Goal: Transaction & Acquisition: Purchase product/service

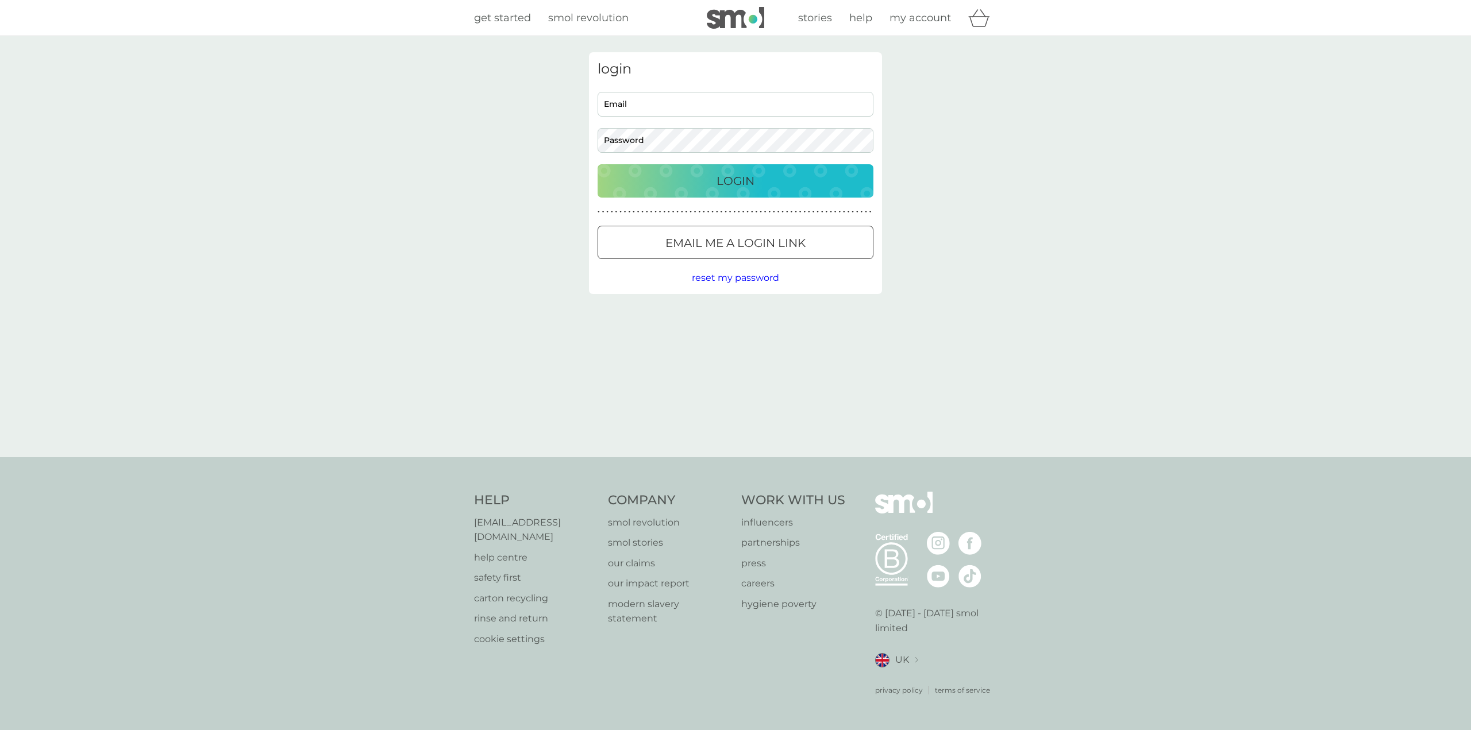
type input "[EMAIL_ADDRESS][DOMAIN_NAME]"
click at [794, 179] on div "Login" at bounding box center [735, 181] width 253 height 18
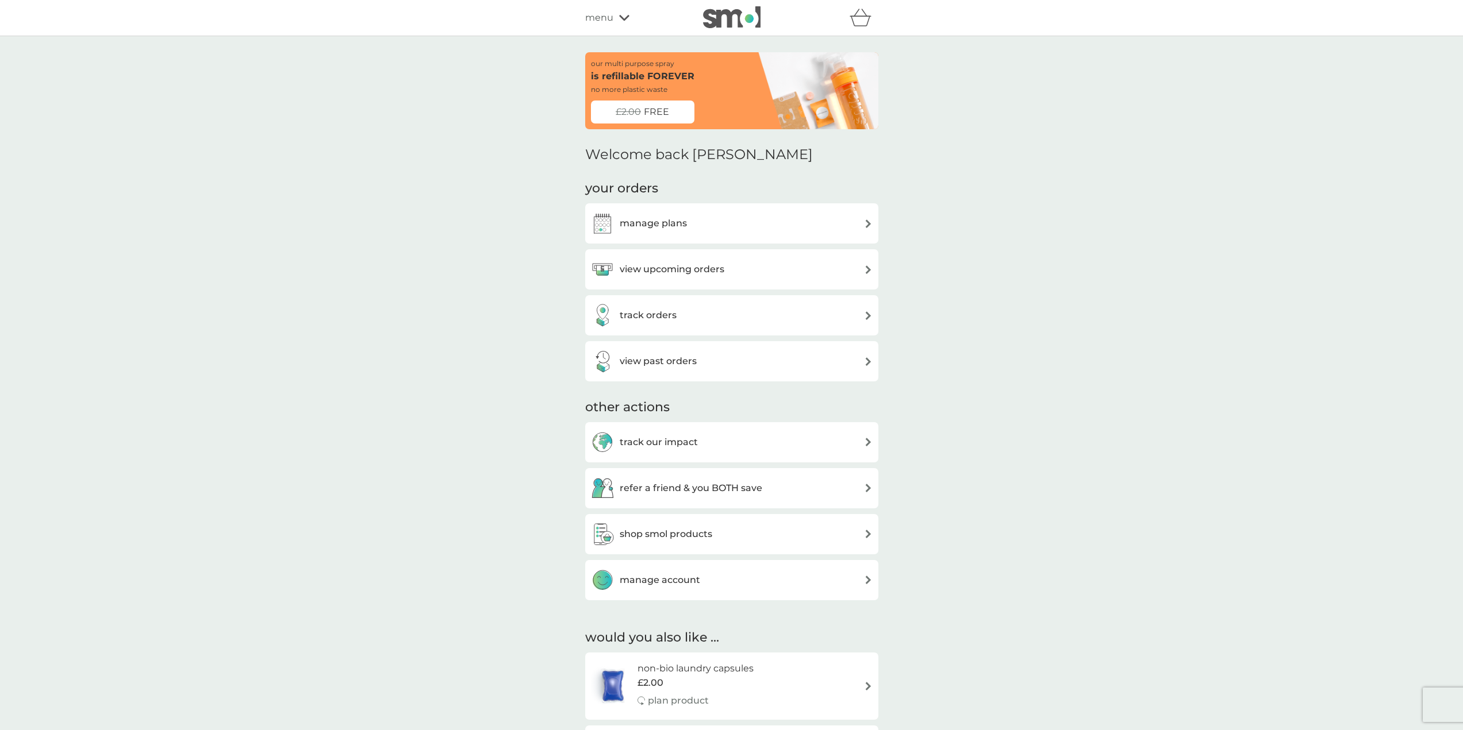
click at [690, 223] on div "manage plans" at bounding box center [732, 223] width 282 height 23
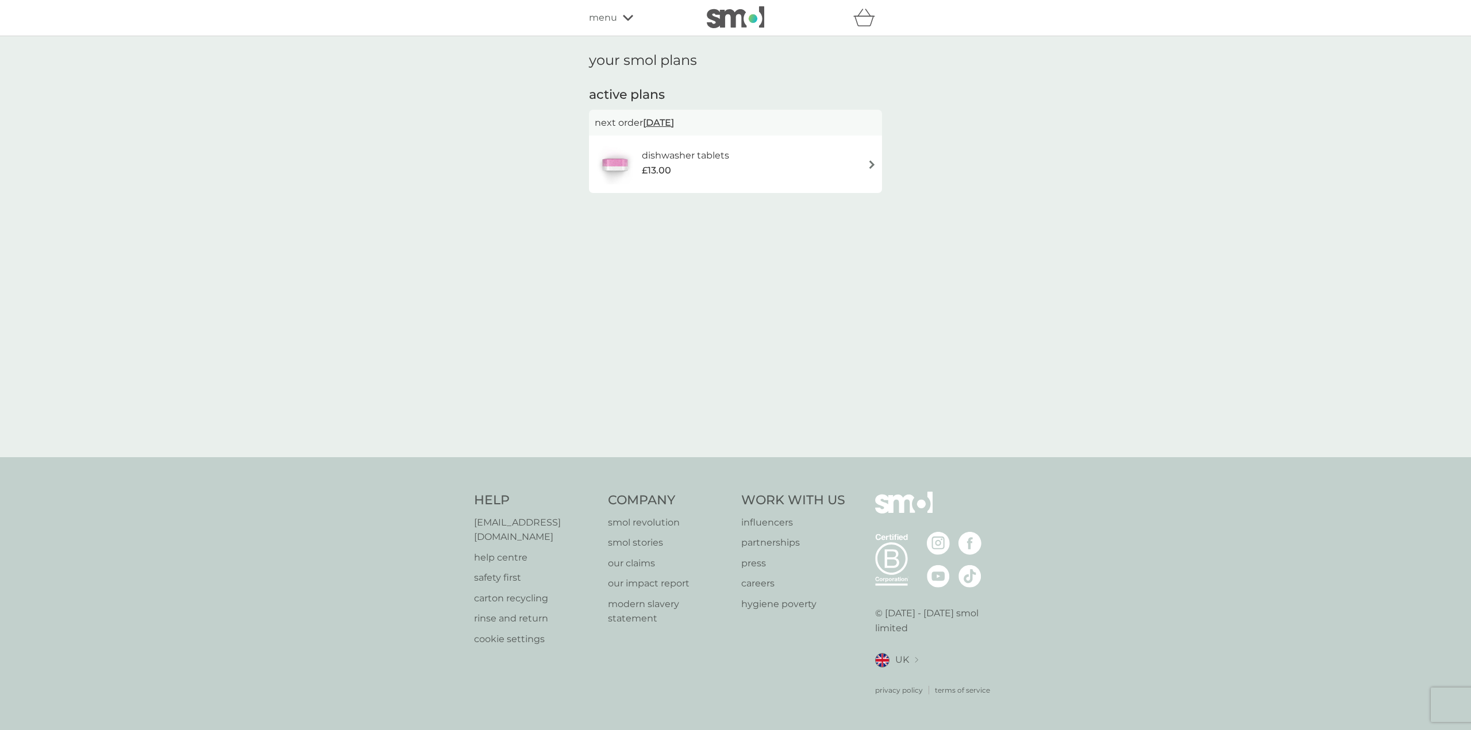
click at [730, 170] on div "dishwasher tablets £13.00" at bounding box center [691, 164] width 99 height 32
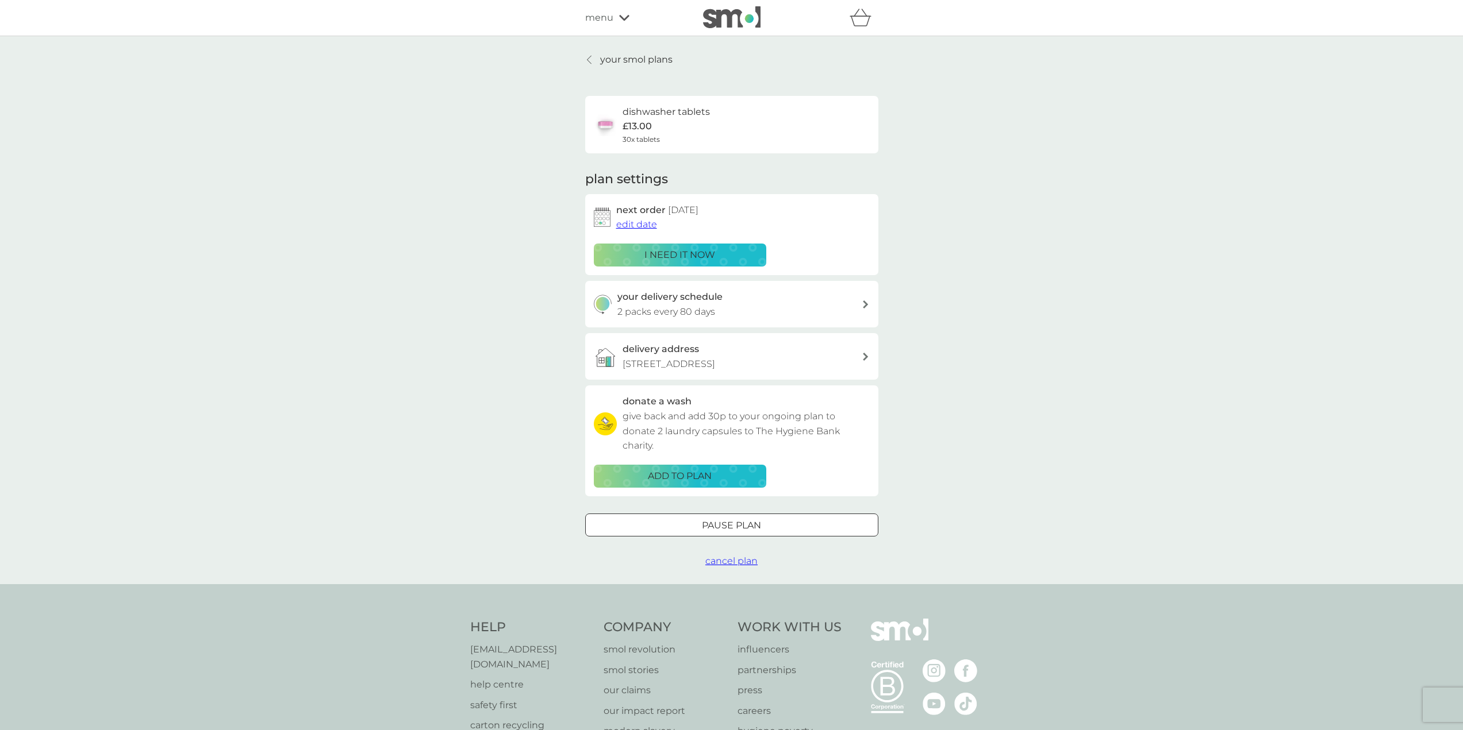
click at [705, 254] on p "i need it now" at bounding box center [679, 255] width 71 height 15
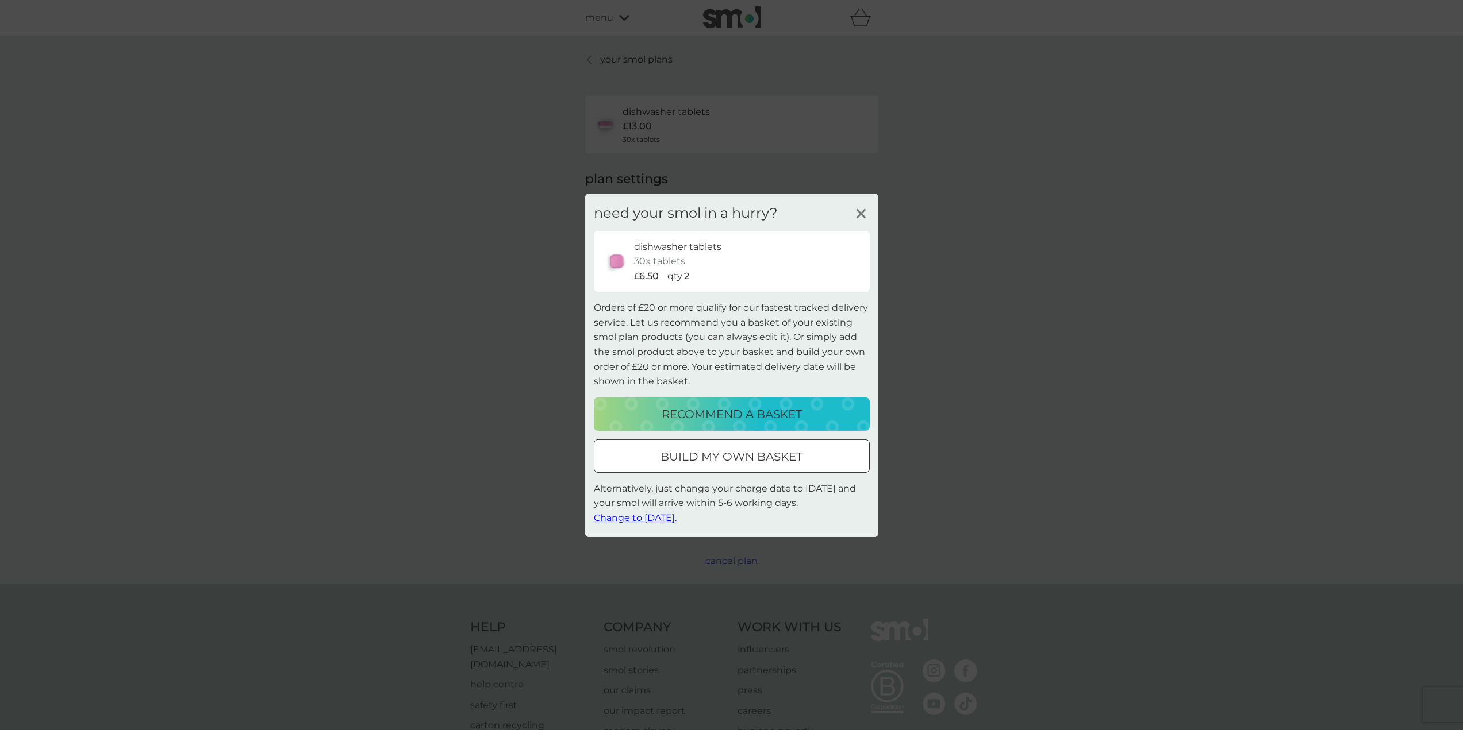
click at [790, 418] on p "recommend a basket" at bounding box center [732, 414] width 140 height 18
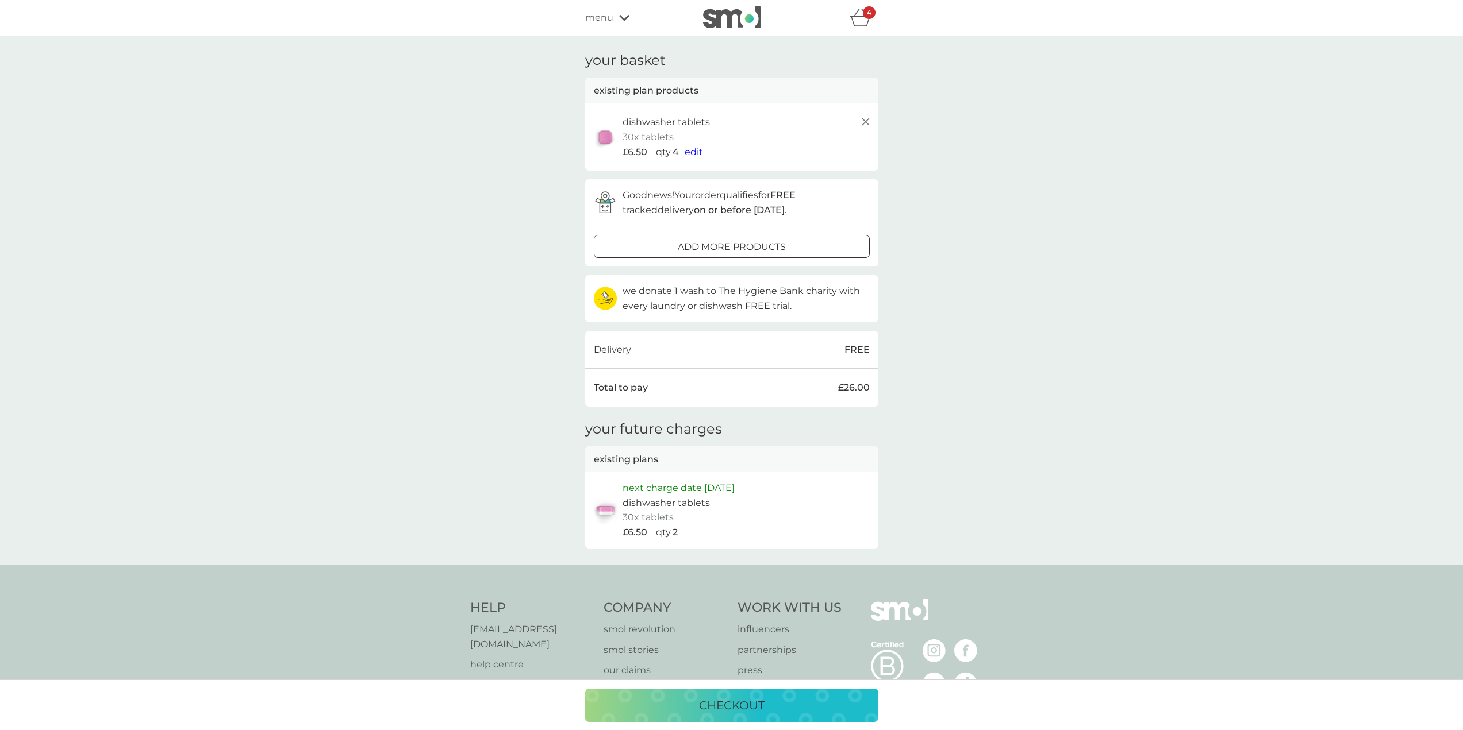
click at [719, 705] on p "checkout" at bounding box center [732, 706] width 66 height 18
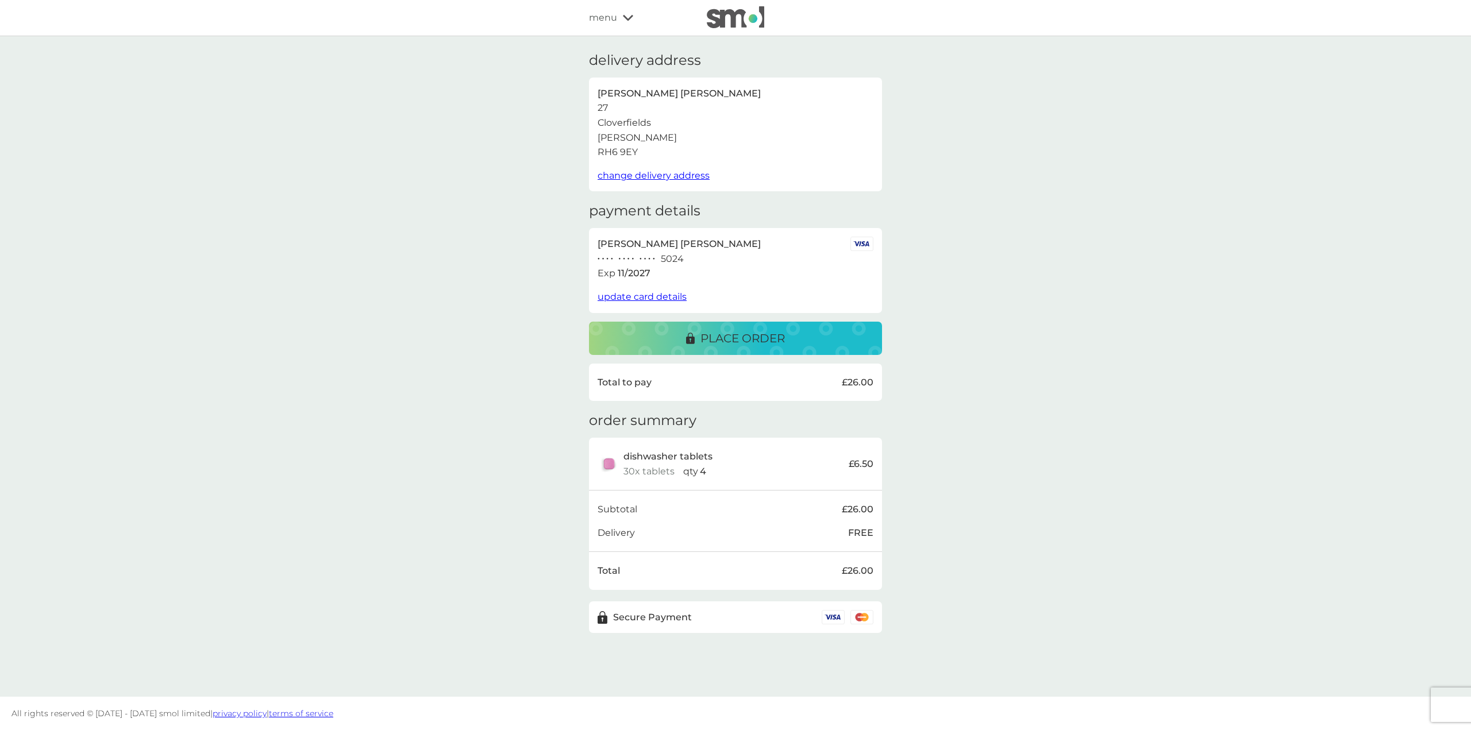
click at [712, 334] on p "place order" at bounding box center [743, 338] width 84 height 18
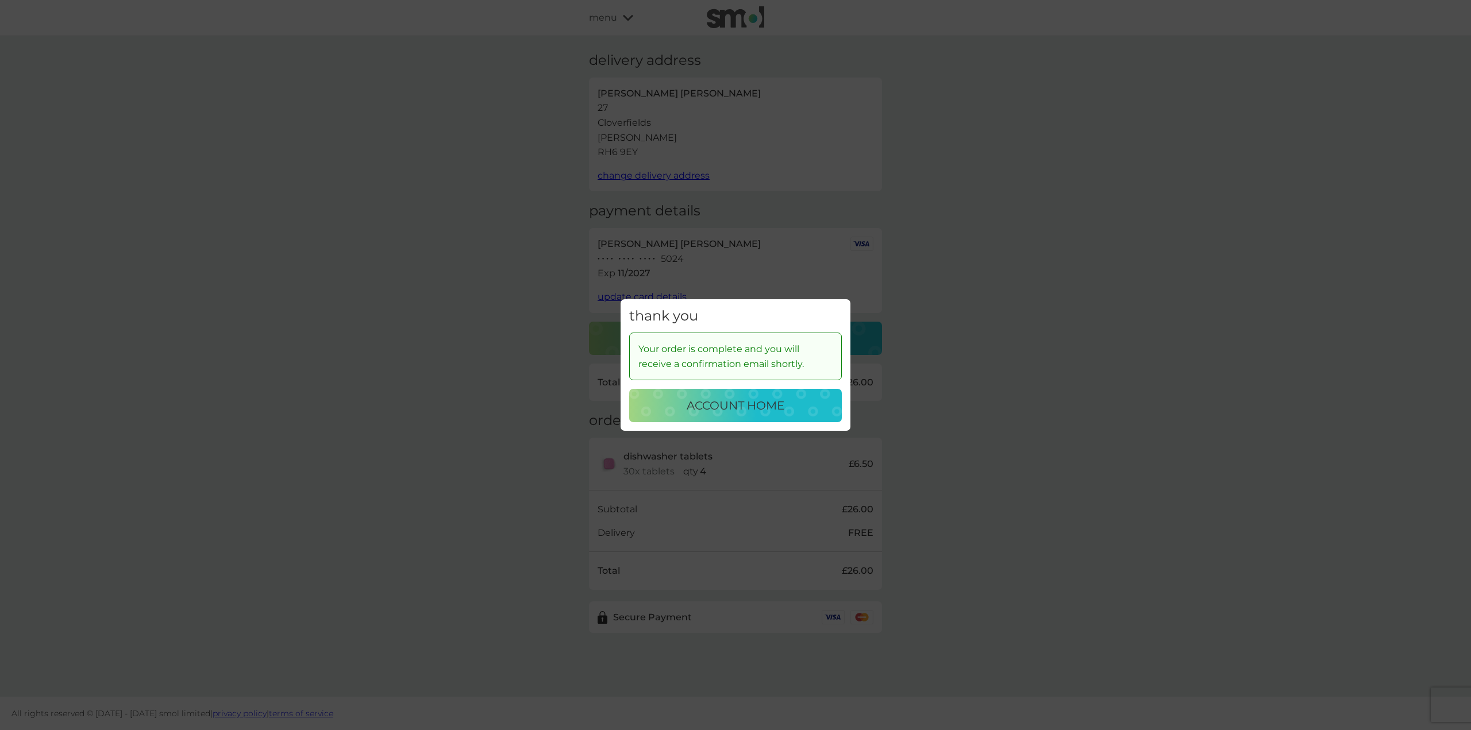
click at [722, 406] on p "account home" at bounding box center [736, 406] width 98 height 18
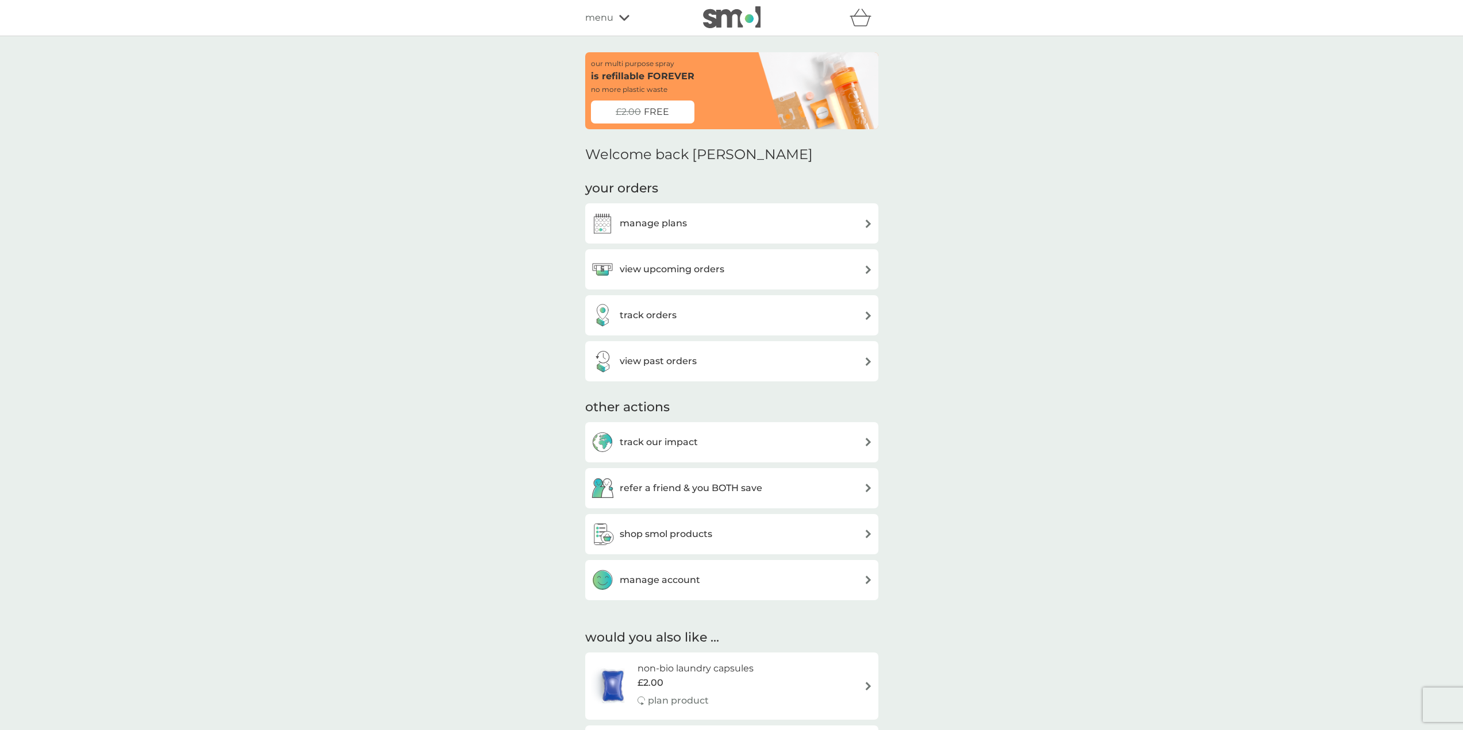
click at [695, 270] on h3 "view upcoming orders" at bounding box center [672, 269] width 105 height 15
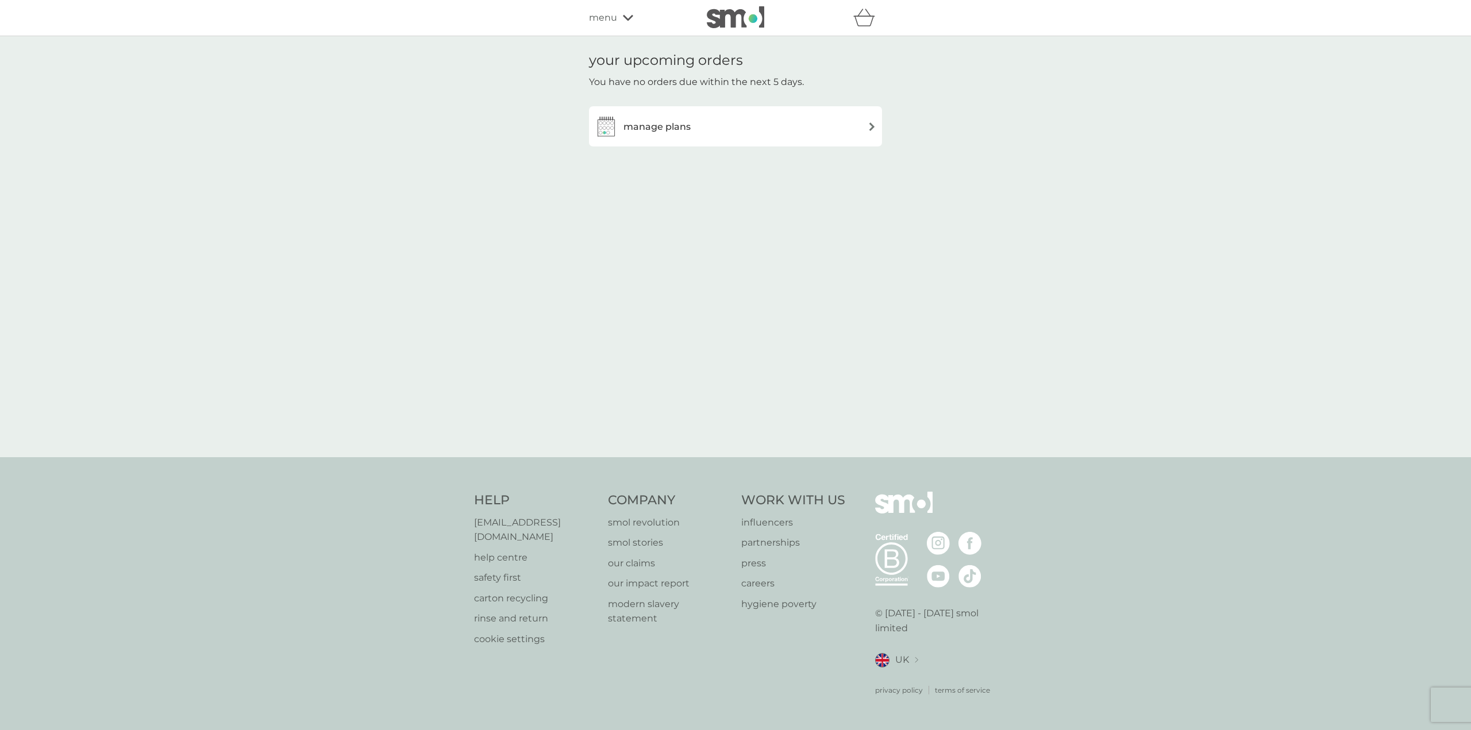
click at [678, 143] on div "manage plans" at bounding box center [735, 126] width 293 height 40
click at [679, 128] on h3 "manage plans" at bounding box center [657, 127] width 67 height 15
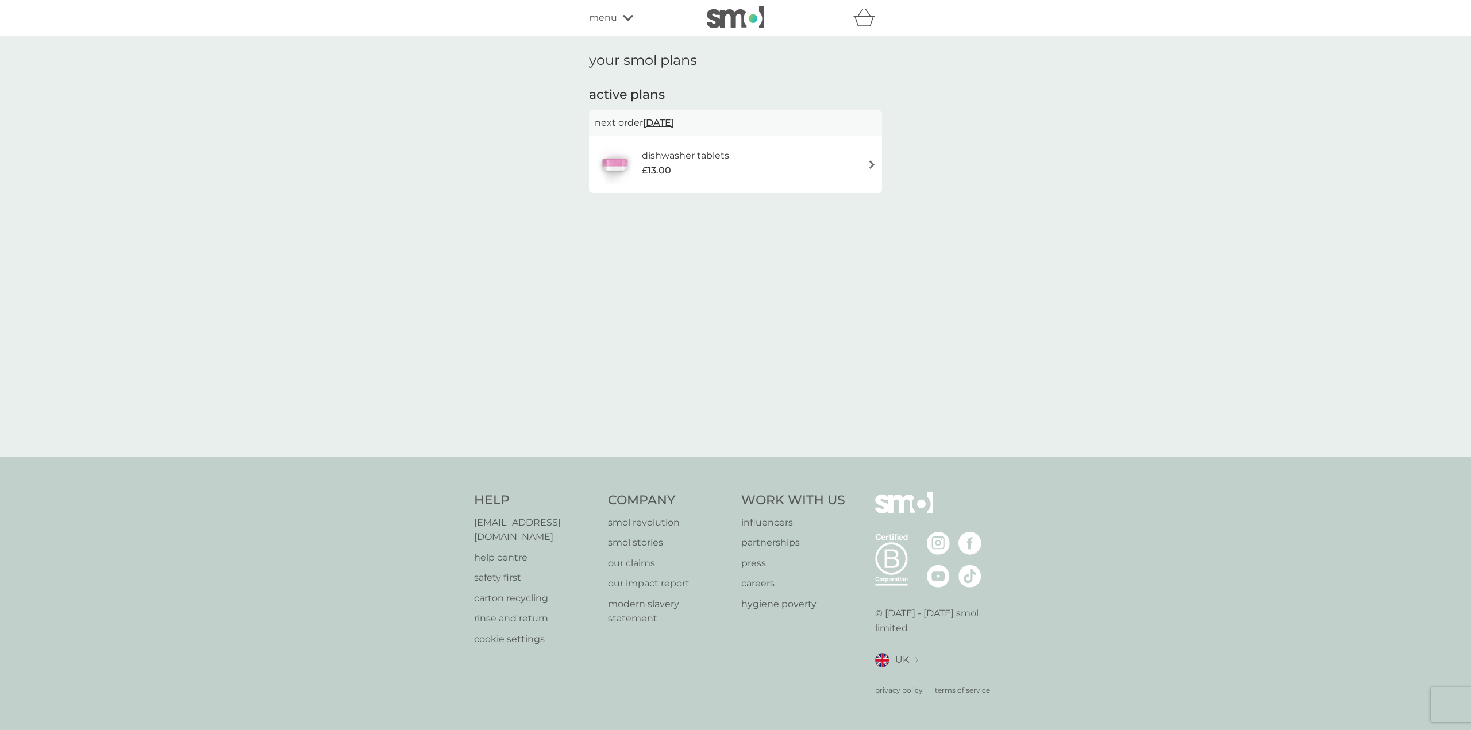
click at [690, 155] on h6 "dishwasher tablets" at bounding box center [685, 155] width 87 height 15
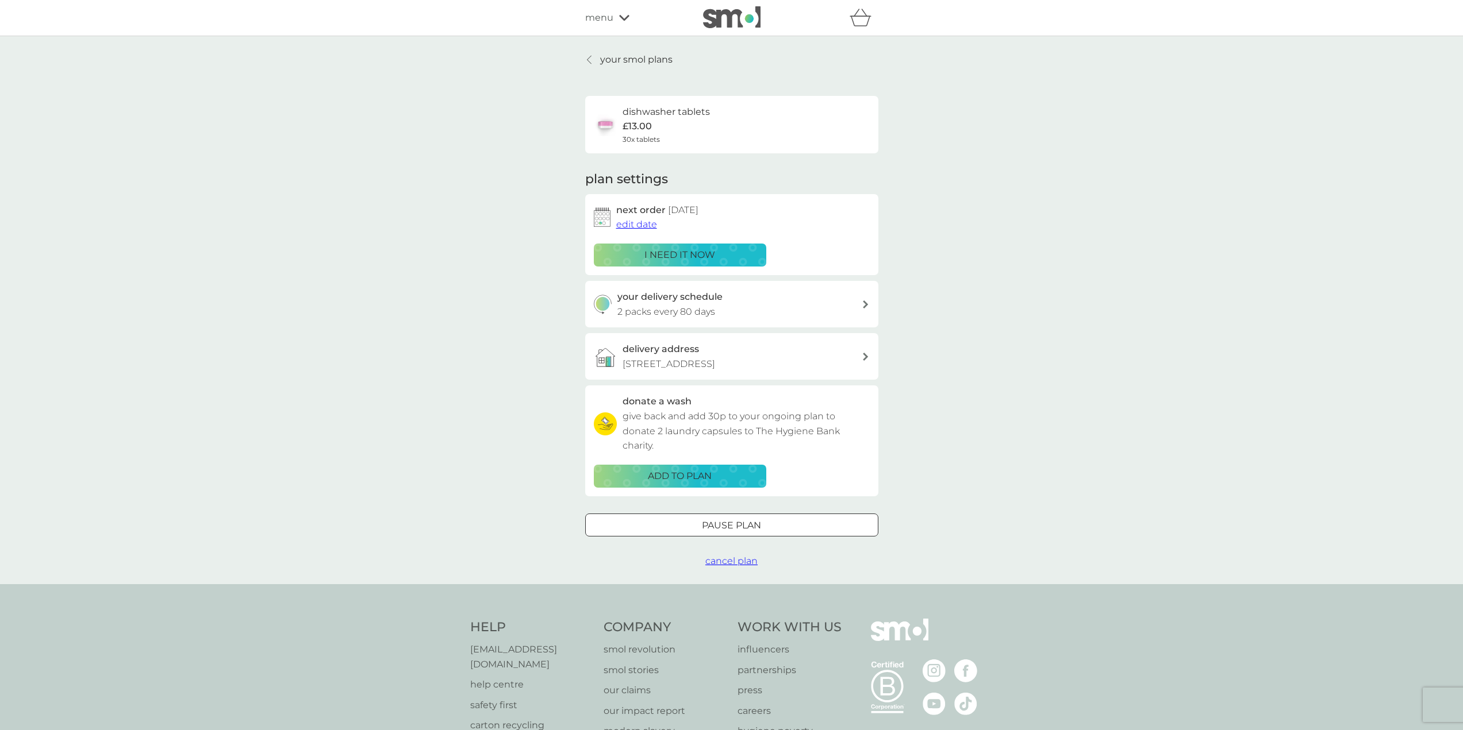
click at [718, 299] on h3 "your delivery schedule" at bounding box center [669, 297] width 105 height 15
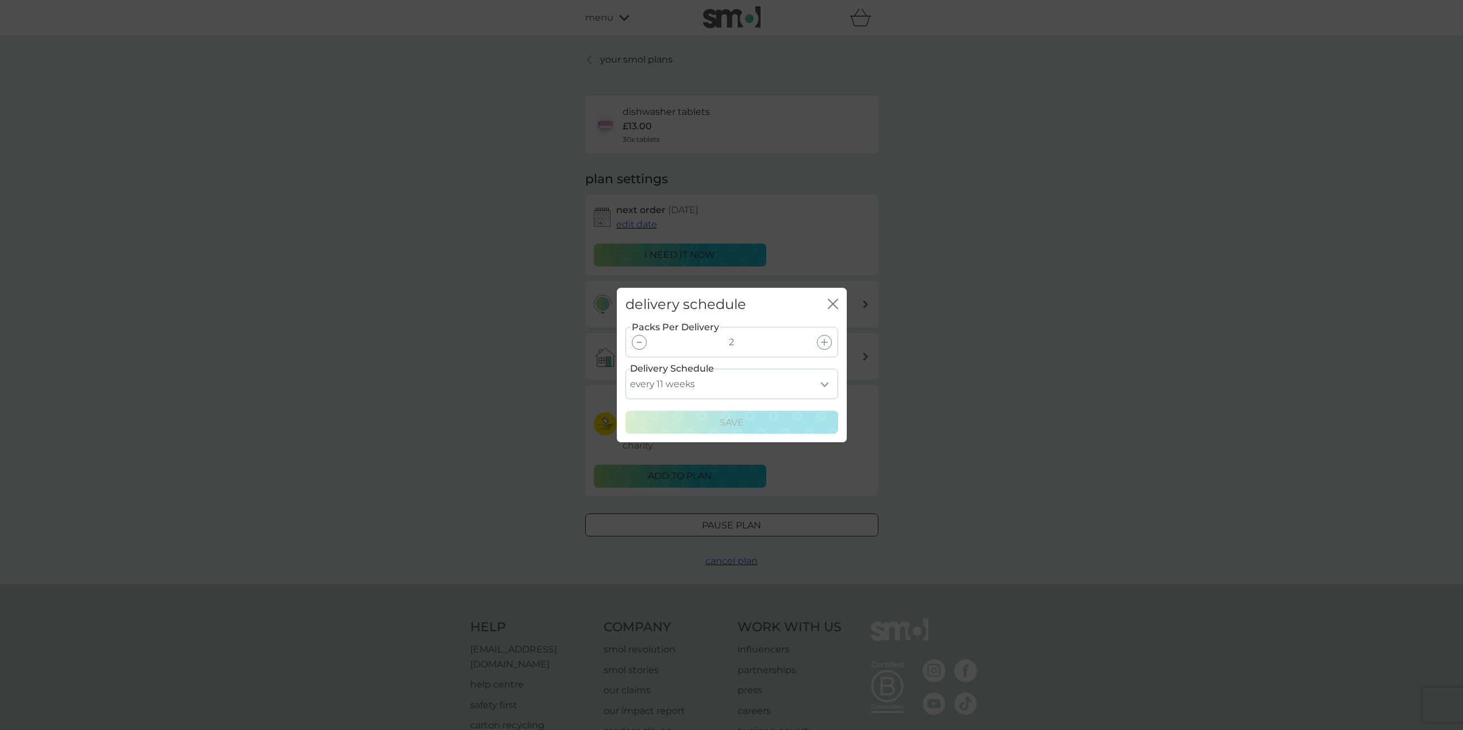
click at [771, 382] on select "every 1 week every 2 weeks every 3 weeks every 4 weeks every 5 weeks every 6 we…" at bounding box center [731, 384] width 213 height 30
select select "63"
click at [625, 369] on select "every 1 week every 2 weeks every 3 weeks every 4 weeks every 5 weeks every 6 we…" at bounding box center [731, 384] width 213 height 30
click at [720, 422] on p "Save" at bounding box center [732, 423] width 24 height 15
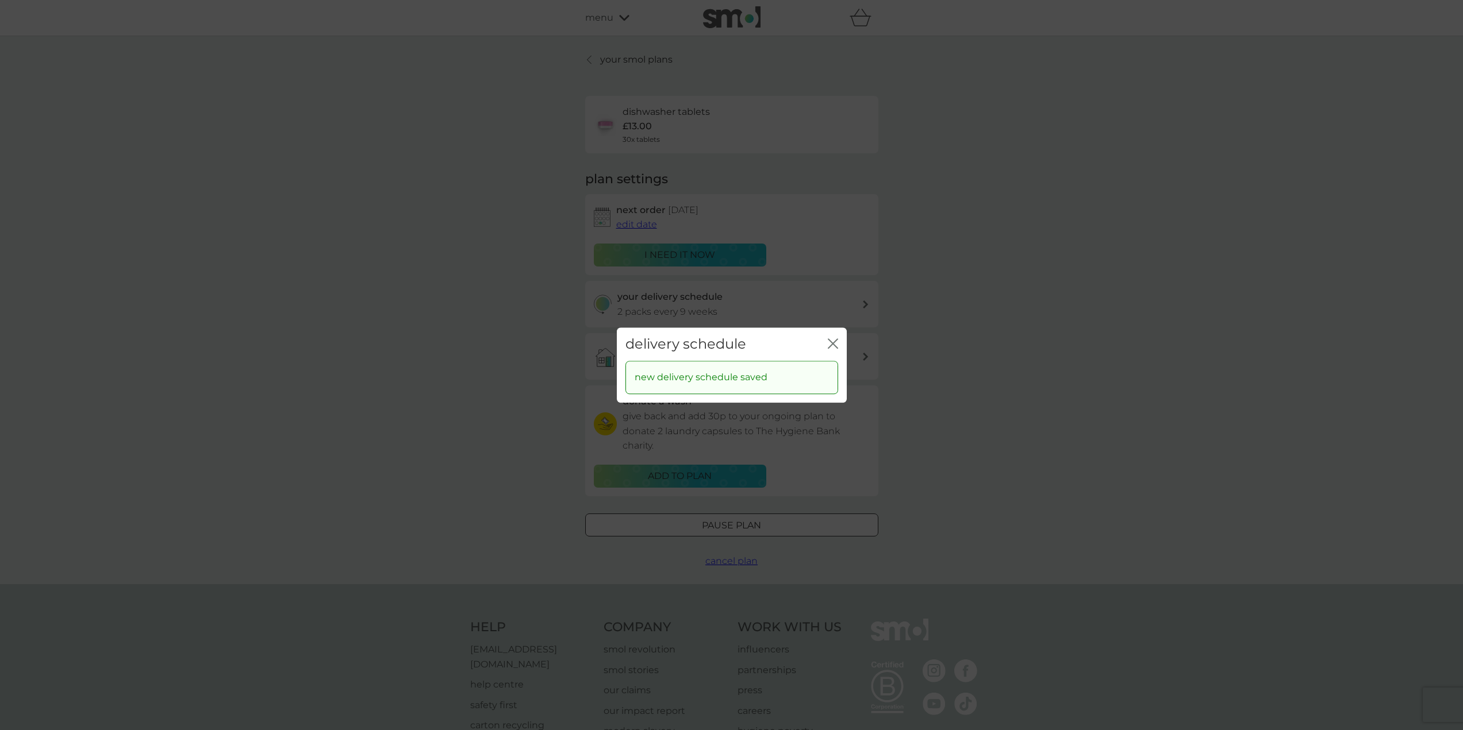
click at [832, 344] on icon "close" at bounding box center [830, 343] width 5 height 9
